Goal: Check status: Check status

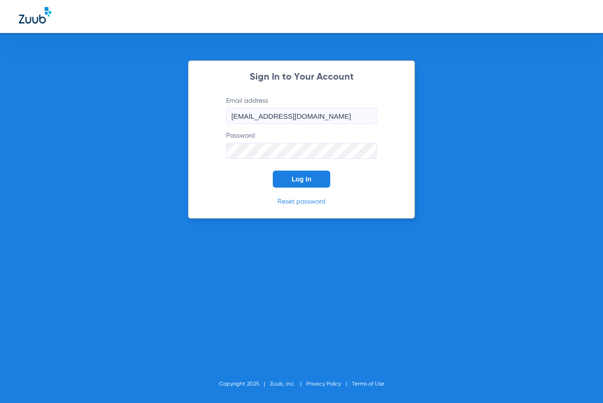
click at [294, 179] on span "Log In" at bounding box center [302, 179] width 20 height 8
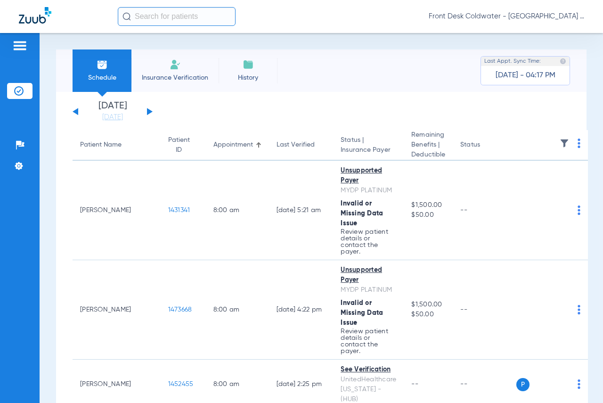
click at [149, 110] on button at bounding box center [150, 111] width 6 height 7
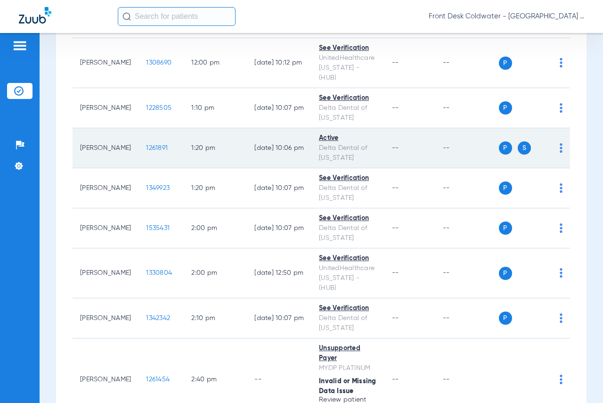
scroll to position [1072, 0]
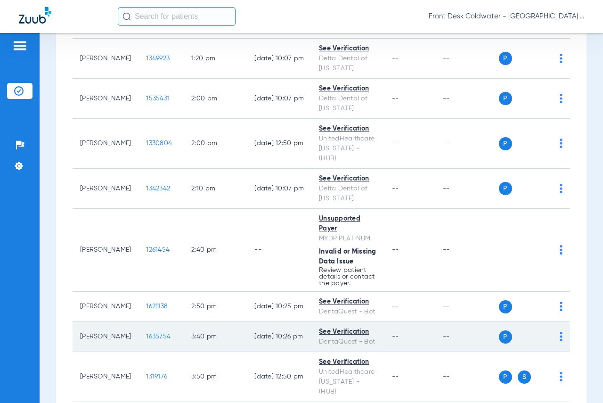
click at [146, 333] on span "1635754" at bounding box center [158, 336] width 24 height 7
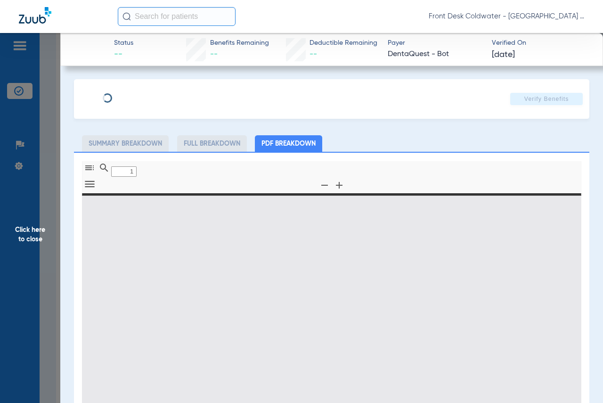
type input "0"
select select "page-width"
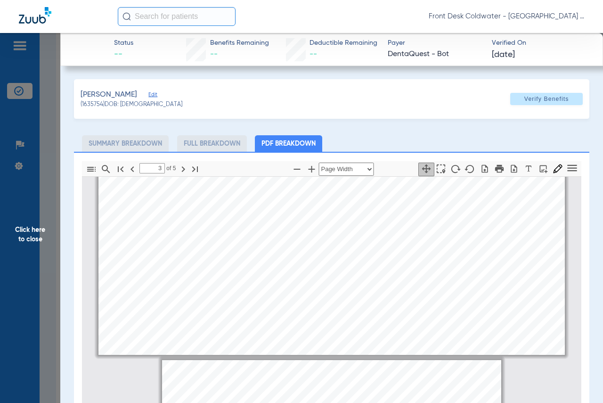
type input "4"
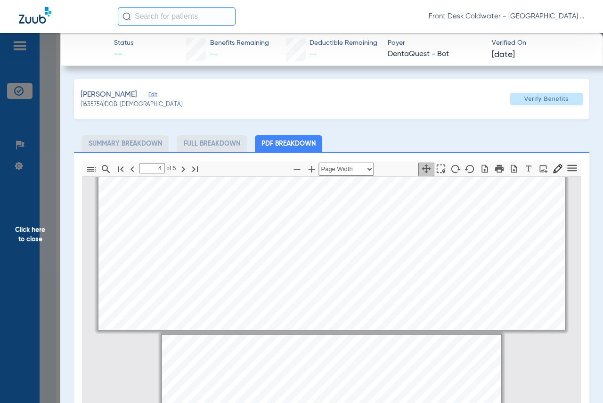
scroll to position [994, 0]
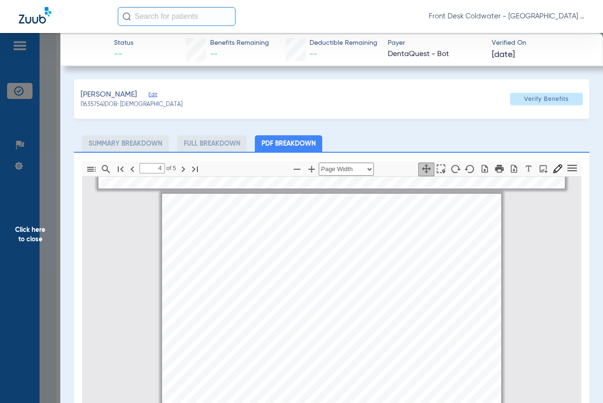
click at [30, 231] on span "Click here to close" at bounding box center [30, 234] width 60 height 403
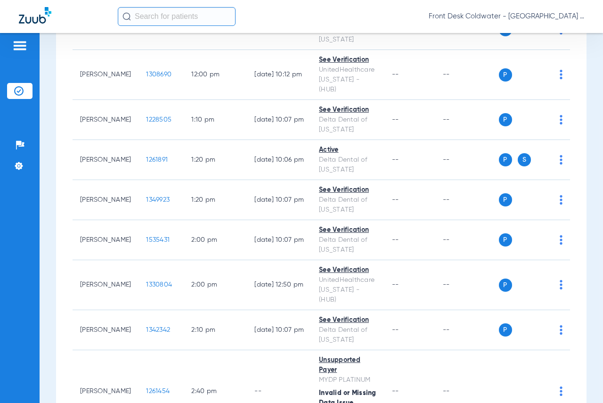
scroll to position [1072, 0]
